Goal: Information Seeking & Learning: Learn about a topic

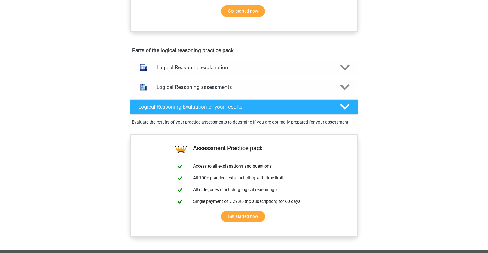
scroll to position [265, 0]
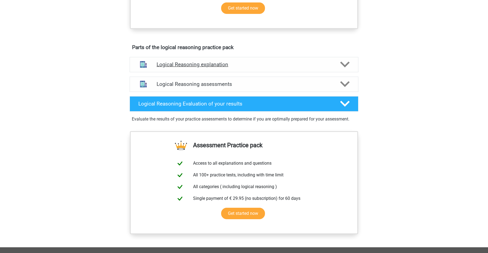
click at [345, 69] on icon at bounding box center [345, 65] width 10 height 10
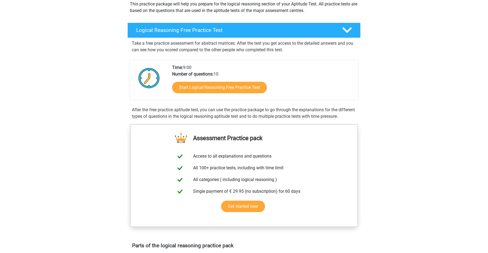
scroll to position [62, 0]
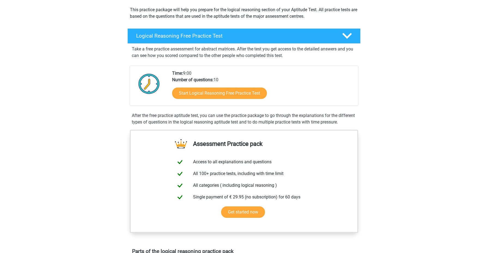
drag, startPoint x: 217, startPoint y: 95, endPoint x: 364, endPoint y: 1, distance: 174.4
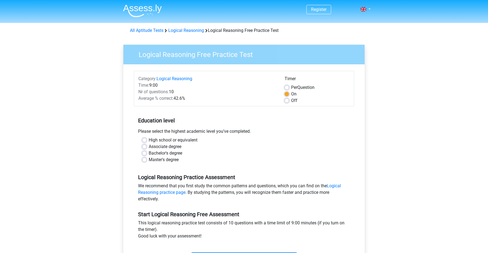
click at [149, 161] on label "Master's degree" at bounding box center [164, 159] width 30 height 7
click at [146, 161] on input "Master's degree" at bounding box center [144, 158] width 4 height 5
radio input "true"
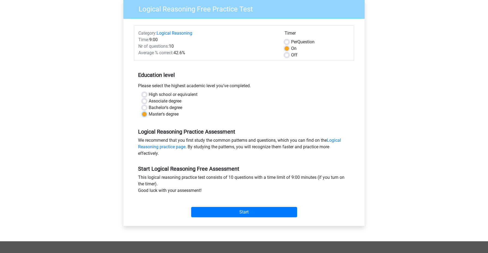
scroll to position [47, 0]
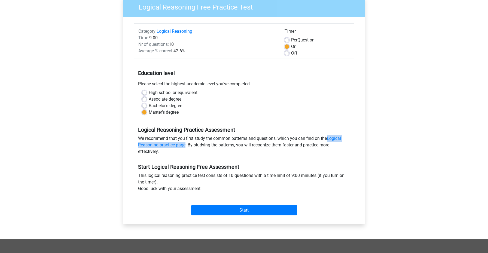
drag, startPoint x: 156, startPoint y: 144, endPoint x: 355, endPoint y: 0, distance: 246.1
click at [0, 0] on div "Register Nederlands English" at bounding box center [244, 168] width 488 height 430
click at [291, 53] on label "Off" at bounding box center [294, 53] width 6 height 7
click at [287, 53] on input "Off" at bounding box center [286, 52] width 4 height 5
radio input "true"
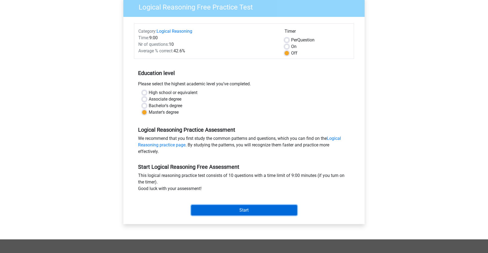
click at [236, 210] on input "Start" at bounding box center [244, 210] width 106 height 10
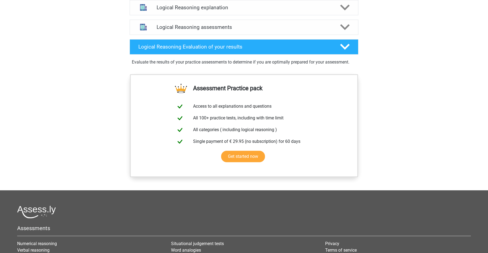
scroll to position [244, 0]
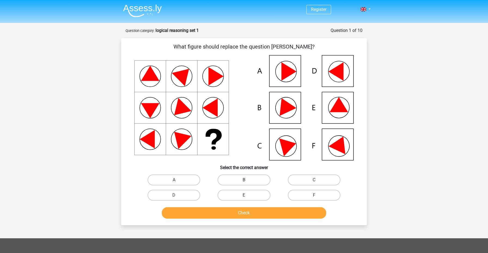
click at [236, 179] on label "B" at bounding box center [243, 179] width 53 height 11
click at [244, 180] on input "B" at bounding box center [246, 182] width 4 height 4
radio input "true"
click at [235, 217] on button "Check" at bounding box center [244, 212] width 165 height 11
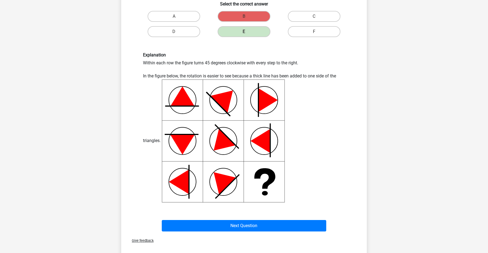
scroll to position [165, 0]
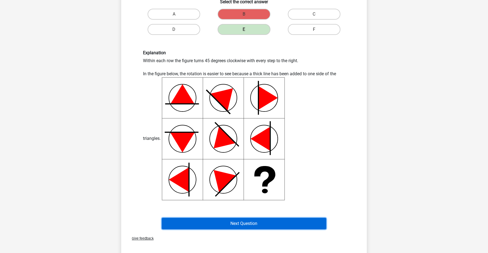
click at [229, 222] on button "Next Question" at bounding box center [244, 222] width 165 height 11
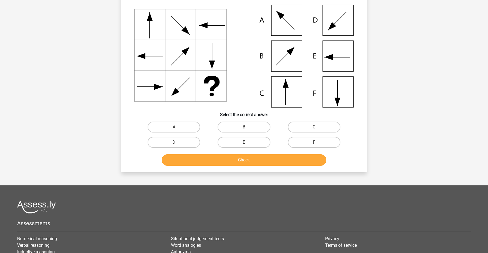
scroll to position [27, 0]
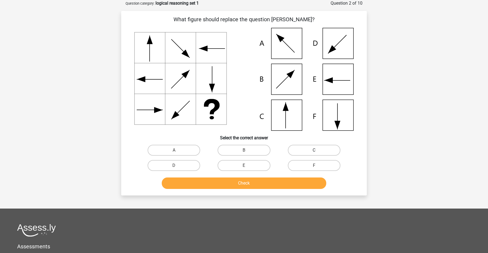
click at [314, 149] on label "C" at bounding box center [314, 150] width 53 height 11
click at [314, 150] on input "C" at bounding box center [316, 152] width 4 height 4
radio input "true"
click at [271, 185] on button "Check" at bounding box center [244, 182] width 165 height 11
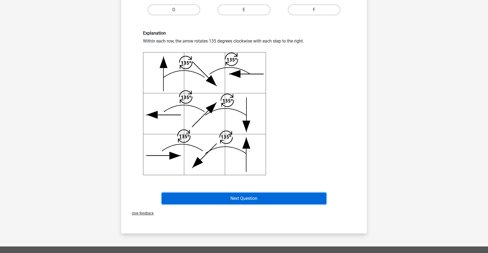
click at [258, 195] on button "Next Question" at bounding box center [244, 197] width 165 height 11
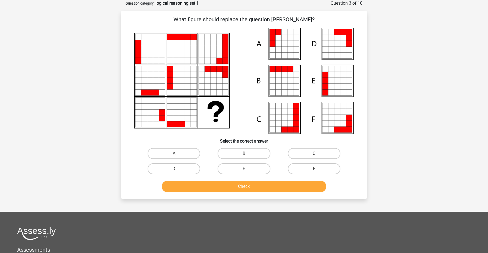
click at [251, 169] on label "E" at bounding box center [243, 168] width 53 height 11
click at [247, 169] on input "E" at bounding box center [246, 170] width 4 height 4
radio input "true"
click at [246, 187] on button "Check" at bounding box center [244, 185] width 165 height 11
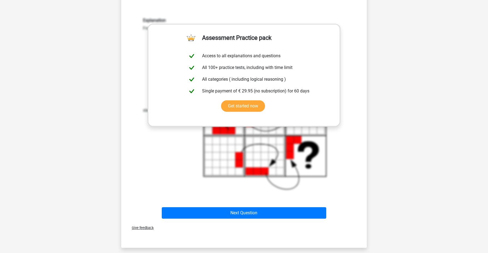
scroll to position [218, 0]
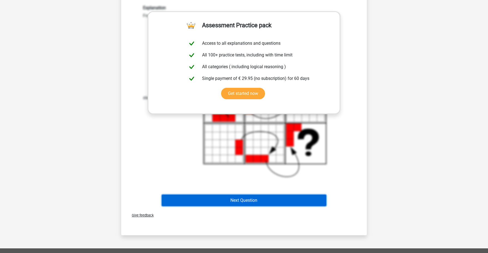
click at [216, 198] on button "Next Question" at bounding box center [244, 199] width 165 height 11
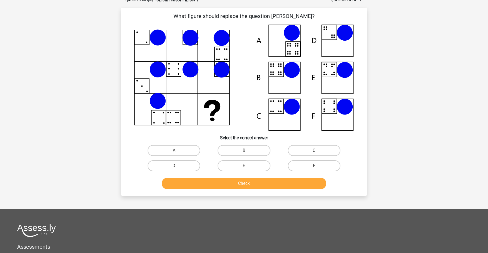
scroll to position [27, 0]
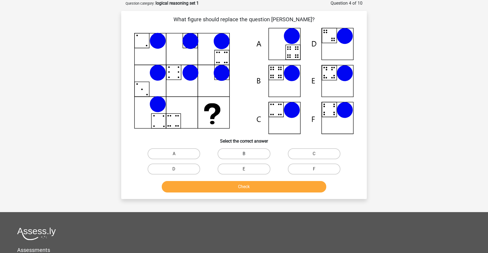
click at [252, 150] on label "B" at bounding box center [243, 153] width 53 height 11
click at [247, 153] on input "B" at bounding box center [246, 155] width 4 height 4
radio input "true"
click at [247, 187] on button "Check" at bounding box center [244, 186] width 165 height 11
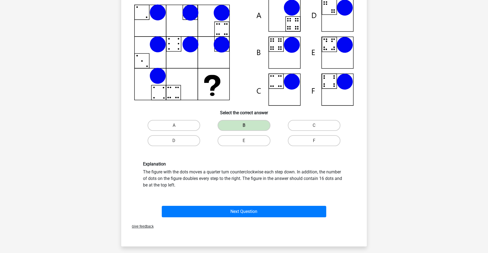
scroll to position [61, 0]
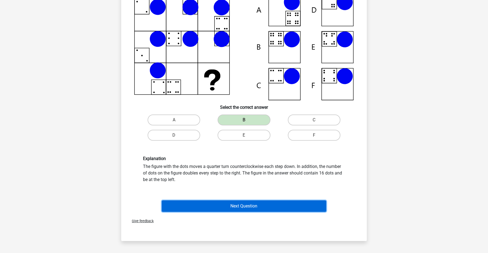
click at [244, 203] on button "Next Question" at bounding box center [244, 205] width 165 height 11
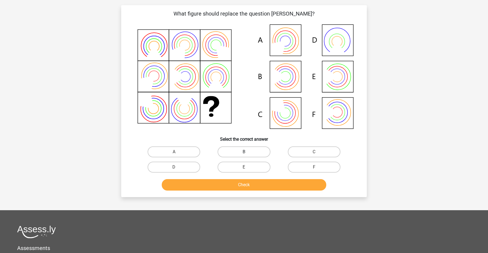
scroll to position [27, 0]
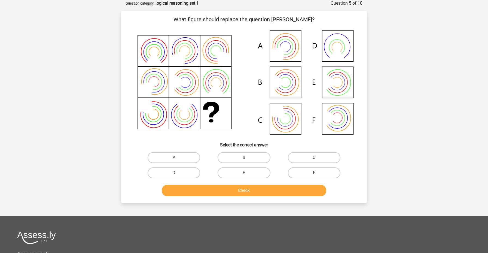
click at [248, 153] on label "B" at bounding box center [243, 157] width 53 height 11
click at [247, 157] on input "B" at bounding box center [246, 159] width 4 height 4
radio input "true"
click at [242, 186] on button "Check" at bounding box center [244, 190] width 165 height 11
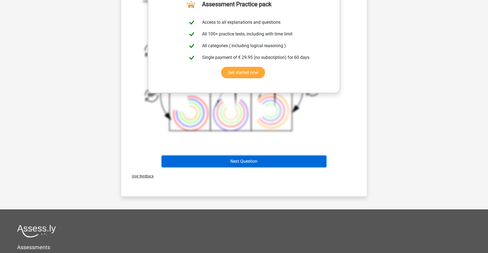
click at [260, 159] on button "Next Question" at bounding box center [244, 160] width 165 height 11
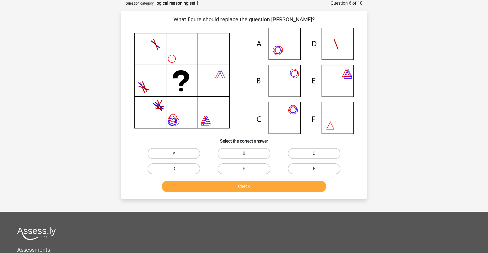
click at [304, 156] on label "C" at bounding box center [314, 153] width 53 height 11
click at [314, 156] on input "C" at bounding box center [316, 155] width 4 height 4
radio input "true"
click at [278, 183] on button "Check" at bounding box center [244, 185] width 165 height 11
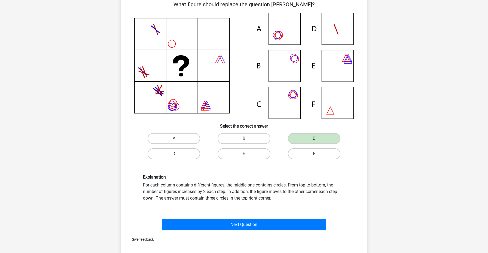
scroll to position [49, 0]
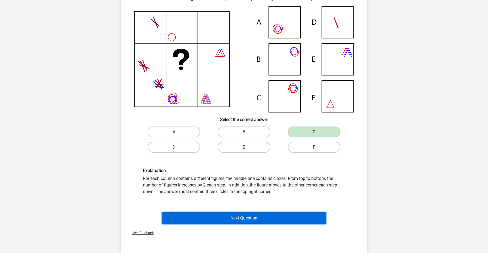
click at [268, 217] on button "Next Question" at bounding box center [244, 217] width 165 height 11
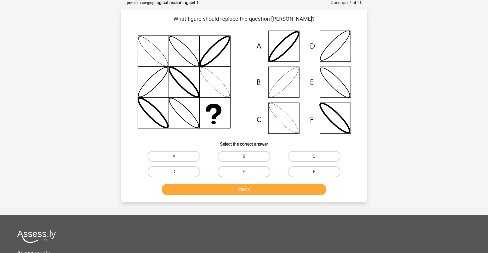
scroll to position [27, 0]
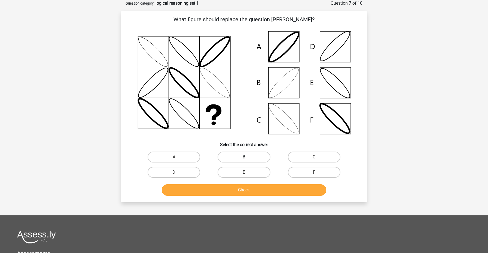
click at [238, 154] on label "B" at bounding box center [243, 156] width 53 height 11
click at [244, 157] on input "B" at bounding box center [246, 159] width 4 height 4
radio input "true"
click at [235, 188] on button "Check" at bounding box center [244, 189] width 165 height 11
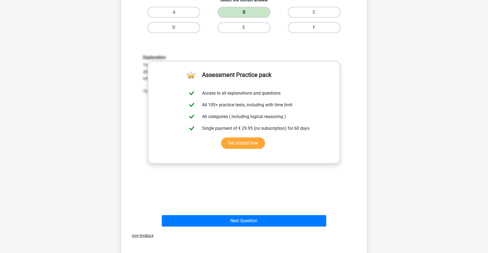
scroll to position [172, 0]
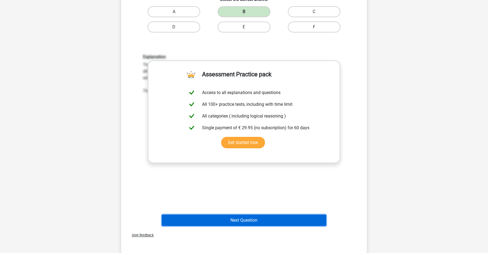
click at [237, 217] on button "Next Question" at bounding box center [244, 219] width 165 height 11
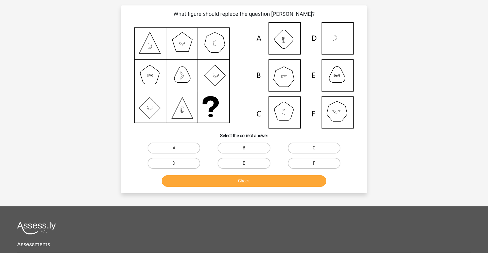
scroll to position [27, 0]
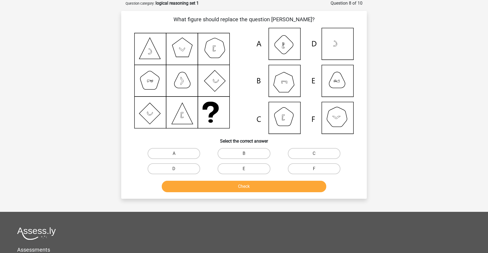
click at [244, 154] on input "B" at bounding box center [246, 155] width 4 height 4
radio input "true"
click at [245, 186] on button "Check" at bounding box center [244, 185] width 165 height 11
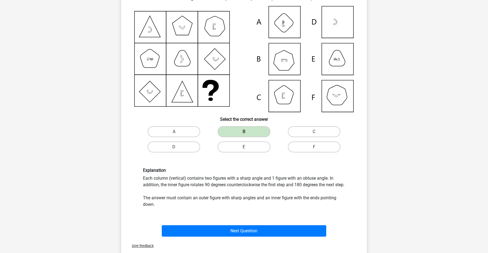
scroll to position [53, 0]
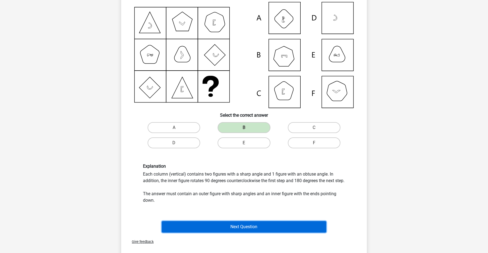
click at [287, 232] on button "Next Question" at bounding box center [244, 226] width 165 height 11
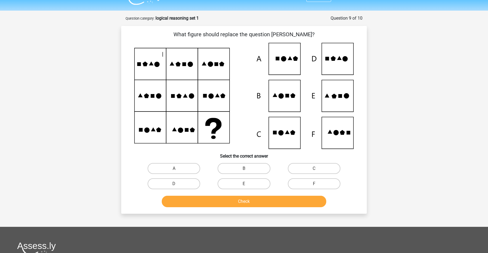
scroll to position [9, 0]
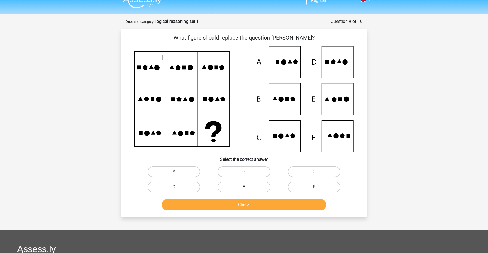
click at [254, 186] on label "E" at bounding box center [243, 186] width 53 height 11
click at [247, 187] on input "E" at bounding box center [246, 189] width 4 height 4
radio input "true"
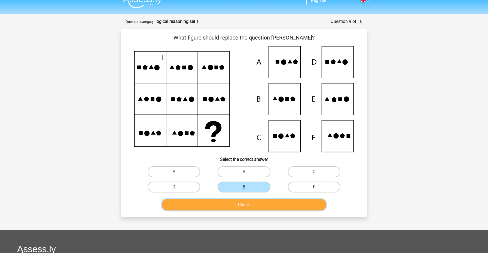
click at [251, 203] on button "Check" at bounding box center [244, 204] width 165 height 11
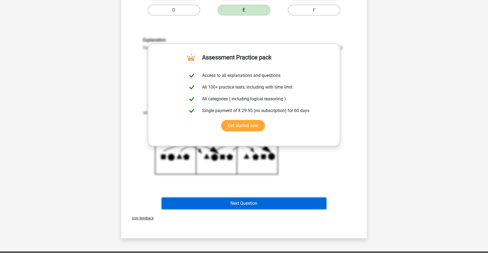
click at [242, 203] on button "Next Question" at bounding box center [244, 202] width 165 height 11
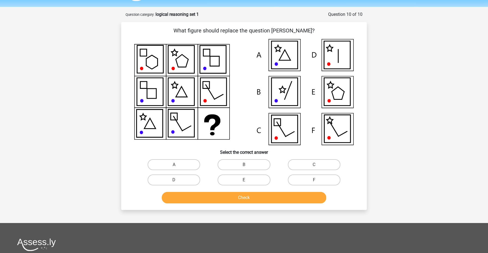
scroll to position [16, 0]
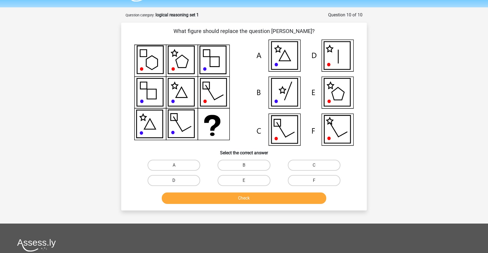
click at [176, 179] on label "D" at bounding box center [173, 180] width 53 height 11
click at [176, 180] on input "D" at bounding box center [176, 182] width 4 height 4
radio input "true"
click at [216, 196] on button "Check" at bounding box center [244, 197] width 165 height 11
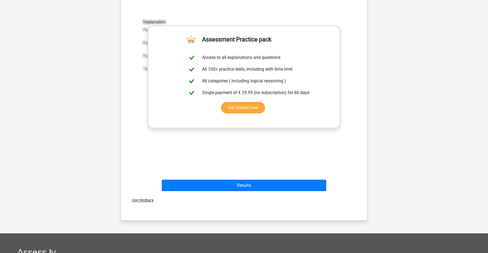
scroll to position [205, 0]
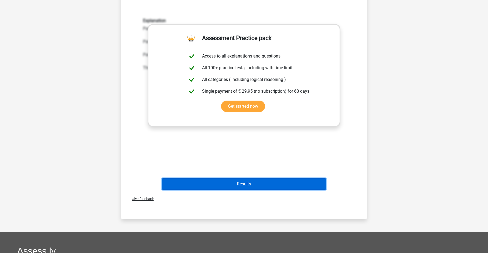
click at [270, 182] on button "Results" at bounding box center [244, 183] width 165 height 11
